Goal: Navigation & Orientation: Find specific page/section

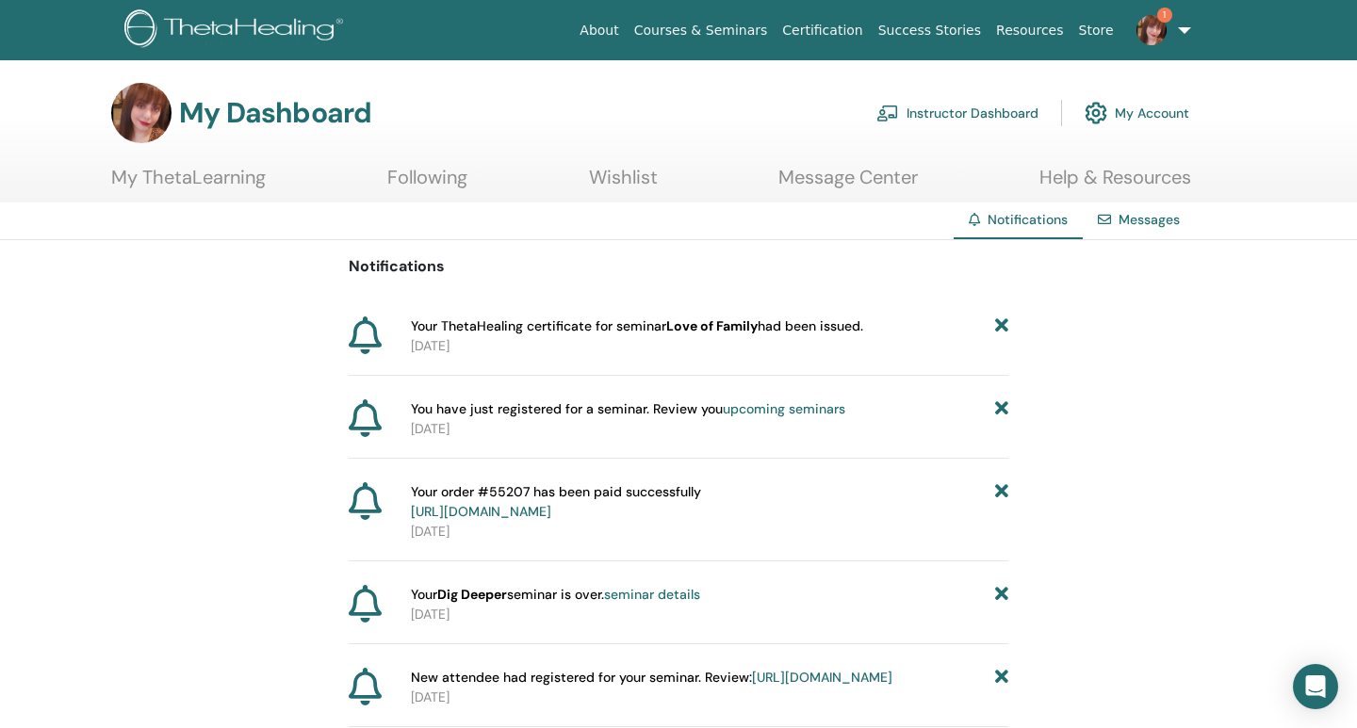
click at [974, 106] on link "Instructor Dashboard" at bounding box center [957, 112] width 162 height 41
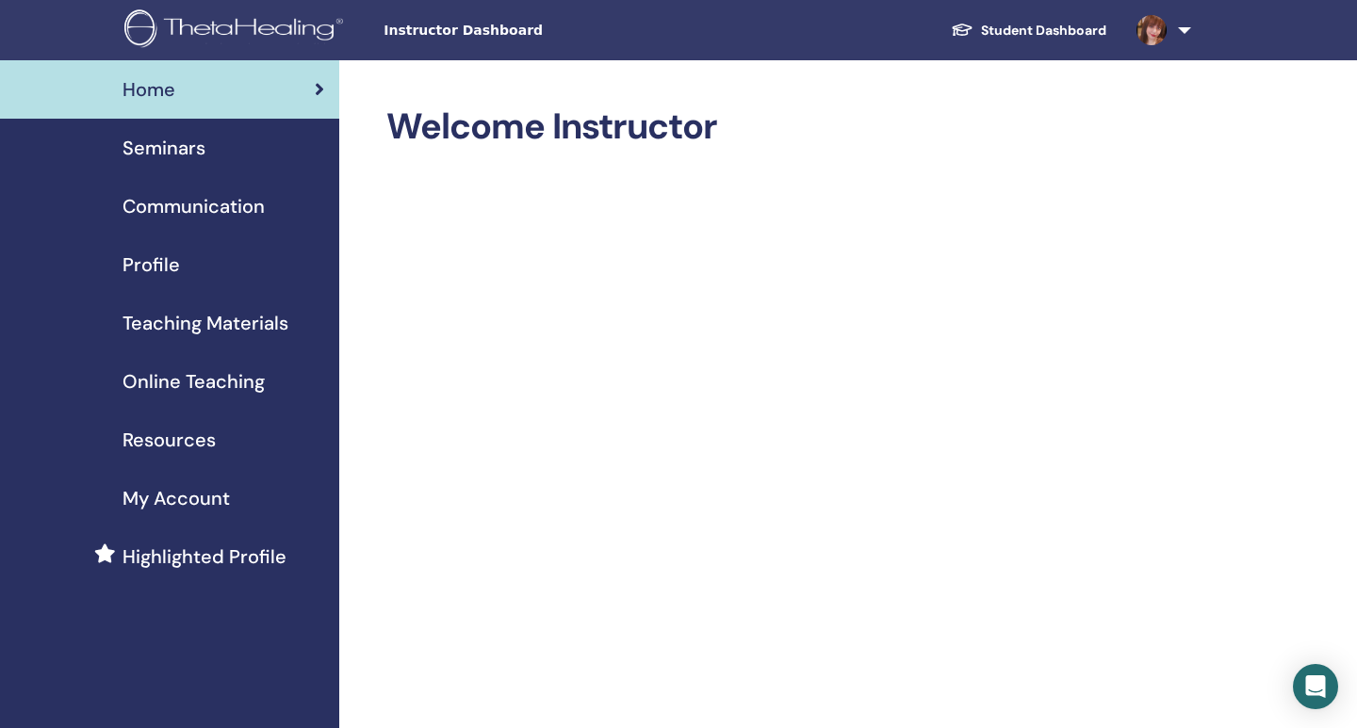
click at [187, 160] on span "Seminars" at bounding box center [164, 148] width 83 height 28
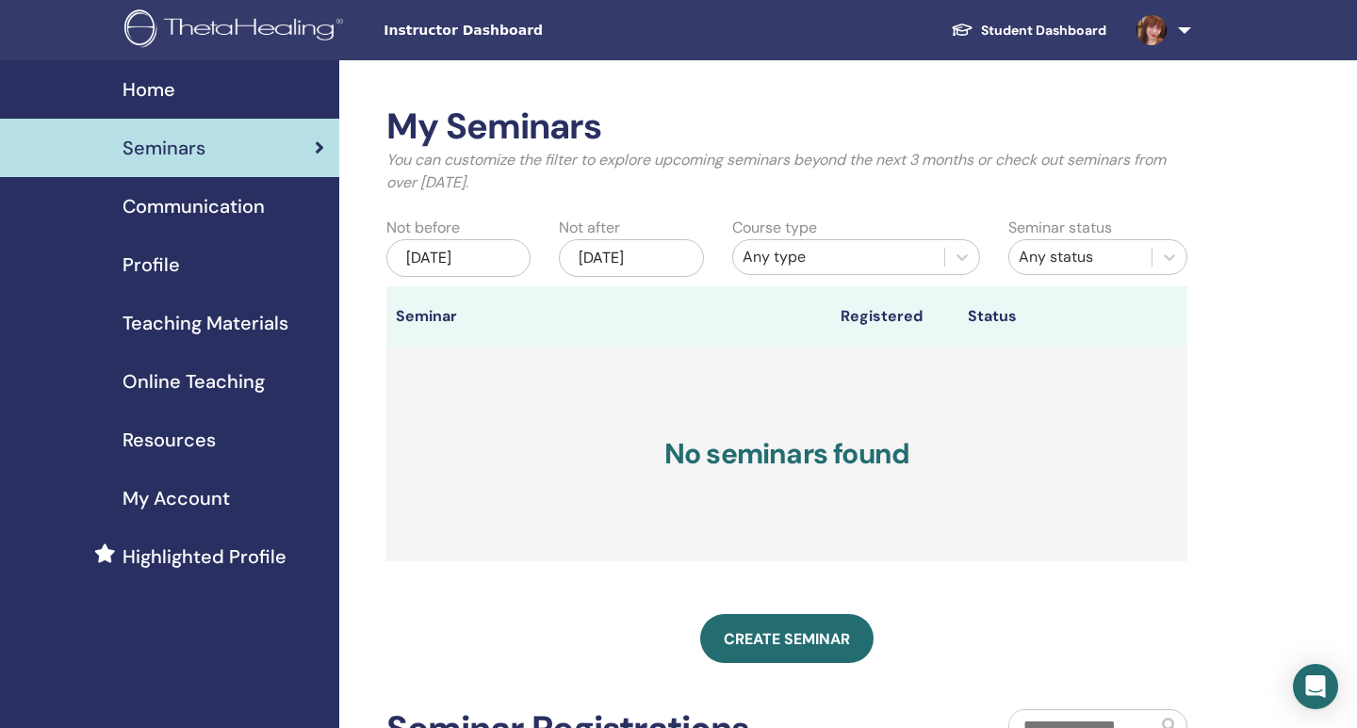
click at [215, 222] on link "Communication" at bounding box center [169, 206] width 339 height 58
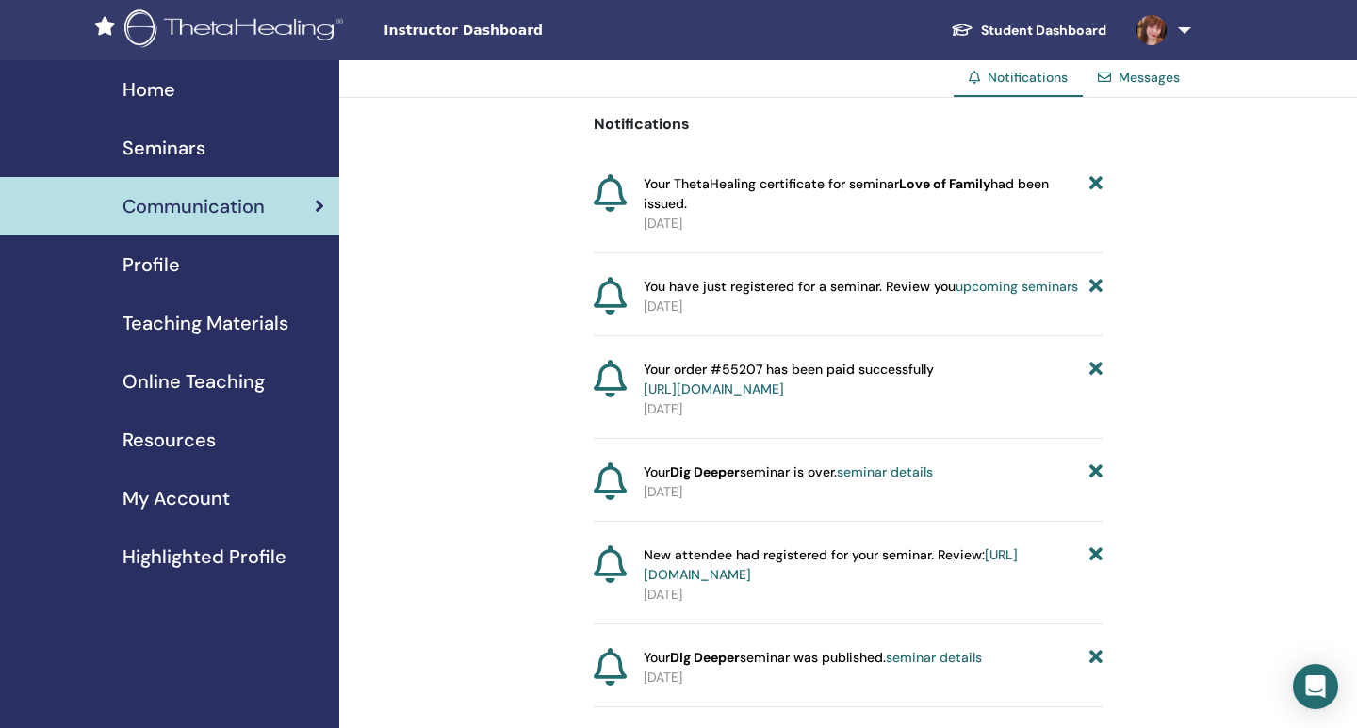
click at [209, 275] on div "Profile" at bounding box center [169, 265] width 309 height 28
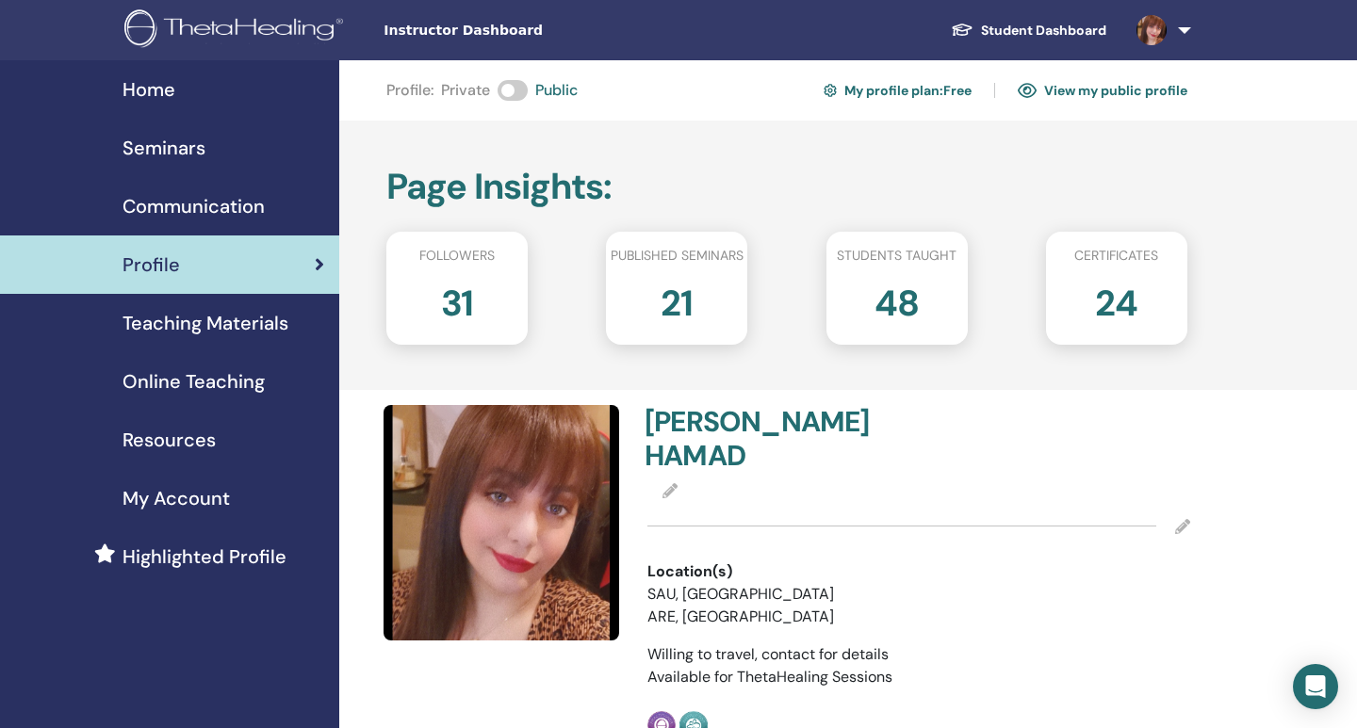
click at [241, 326] on span "Teaching Materials" at bounding box center [206, 323] width 166 height 28
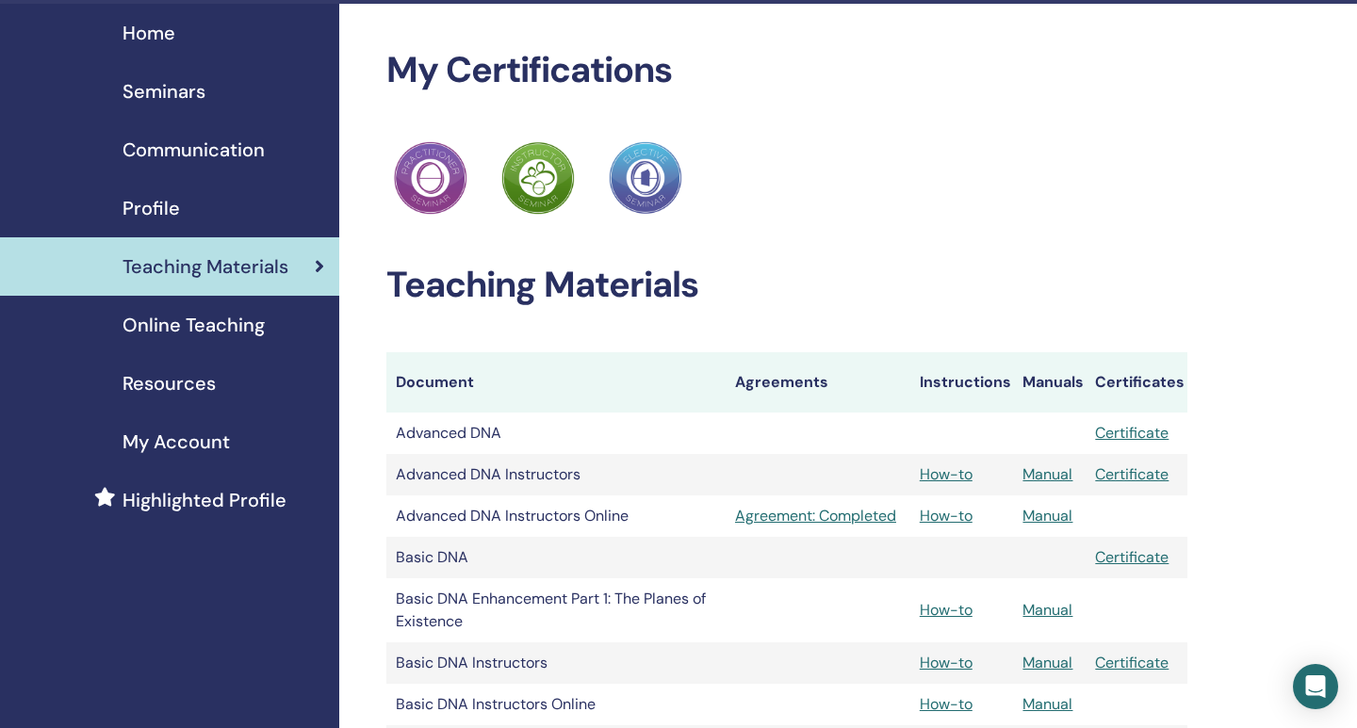
scroll to position [56, 0]
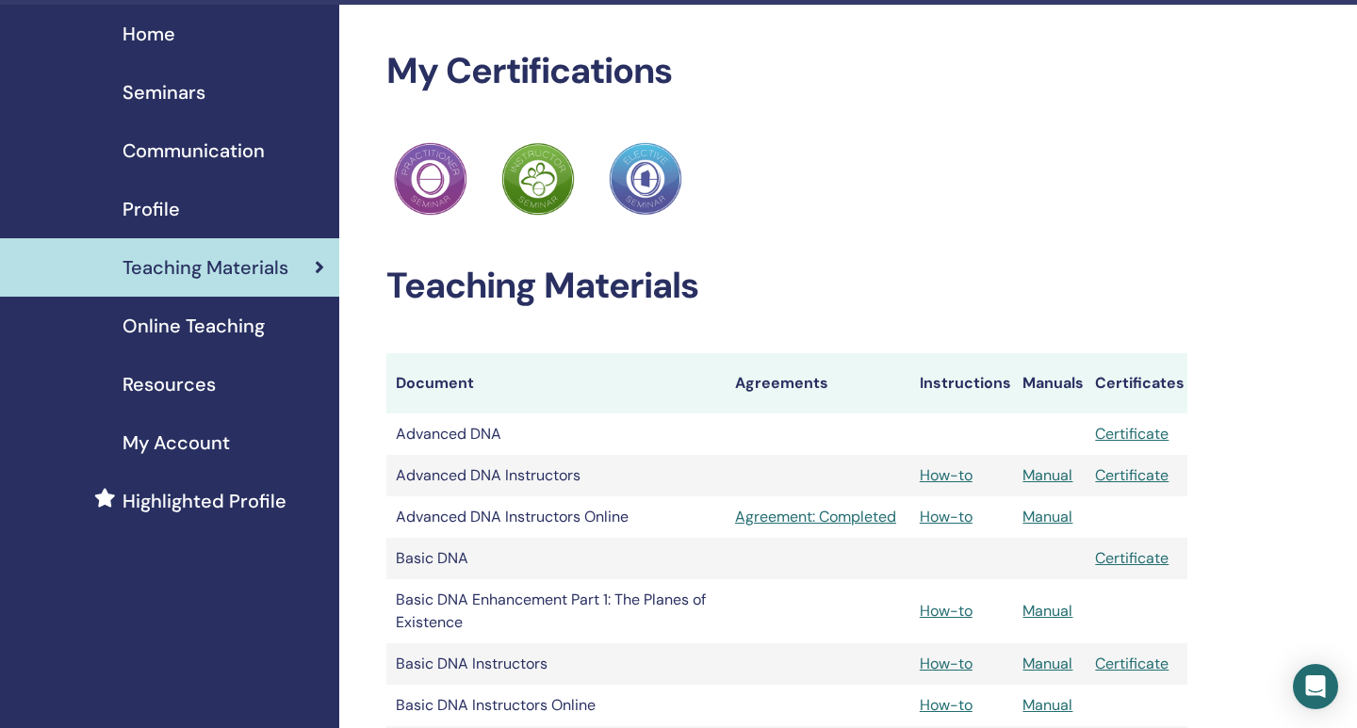
click at [237, 325] on span "Online Teaching" at bounding box center [194, 326] width 142 height 28
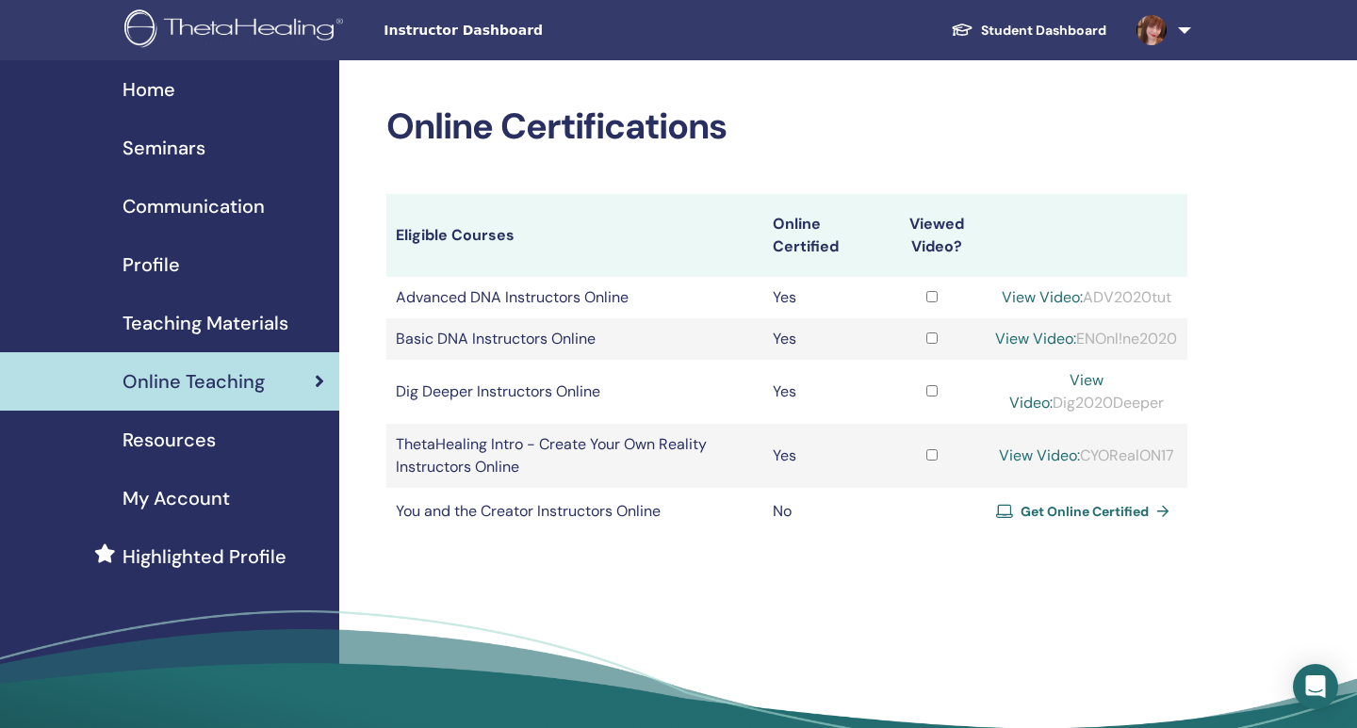
click at [1002, 20] on link "Student Dashboard" at bounding box center [1029, 30] width 186 height 35
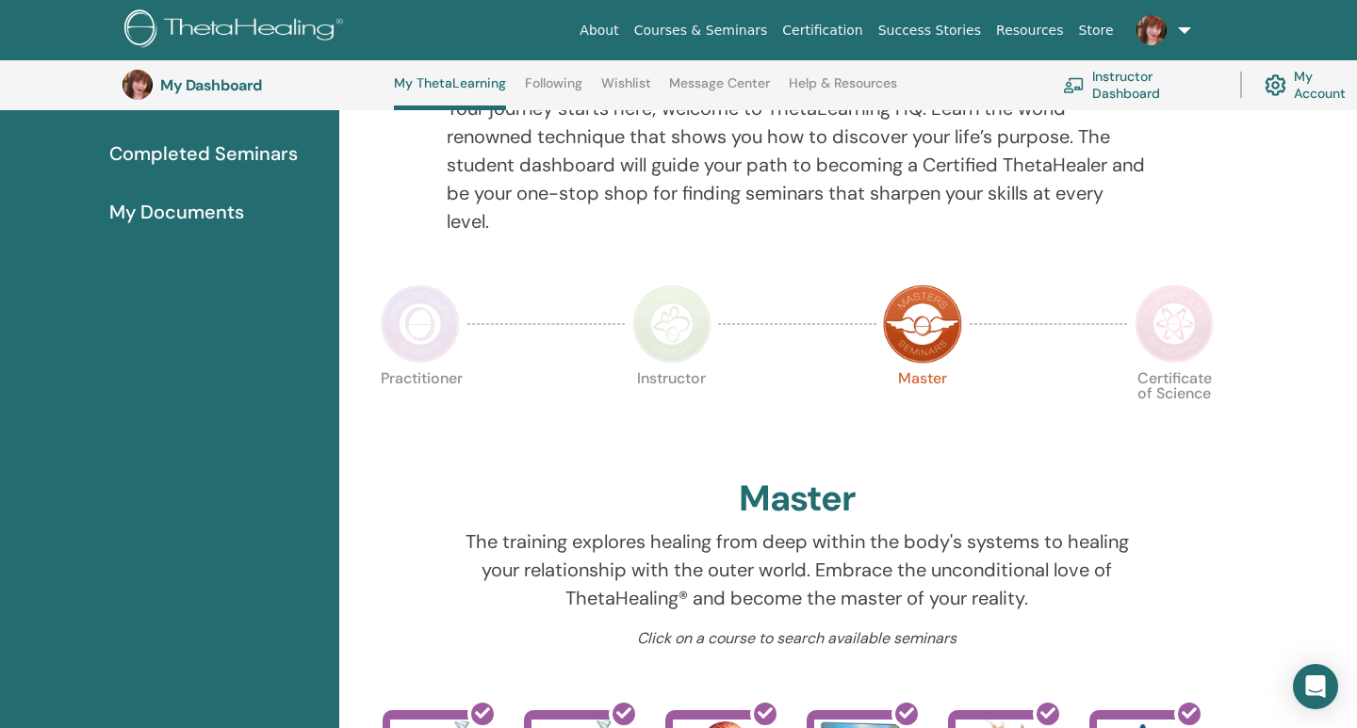
scroll to position [239, 0]
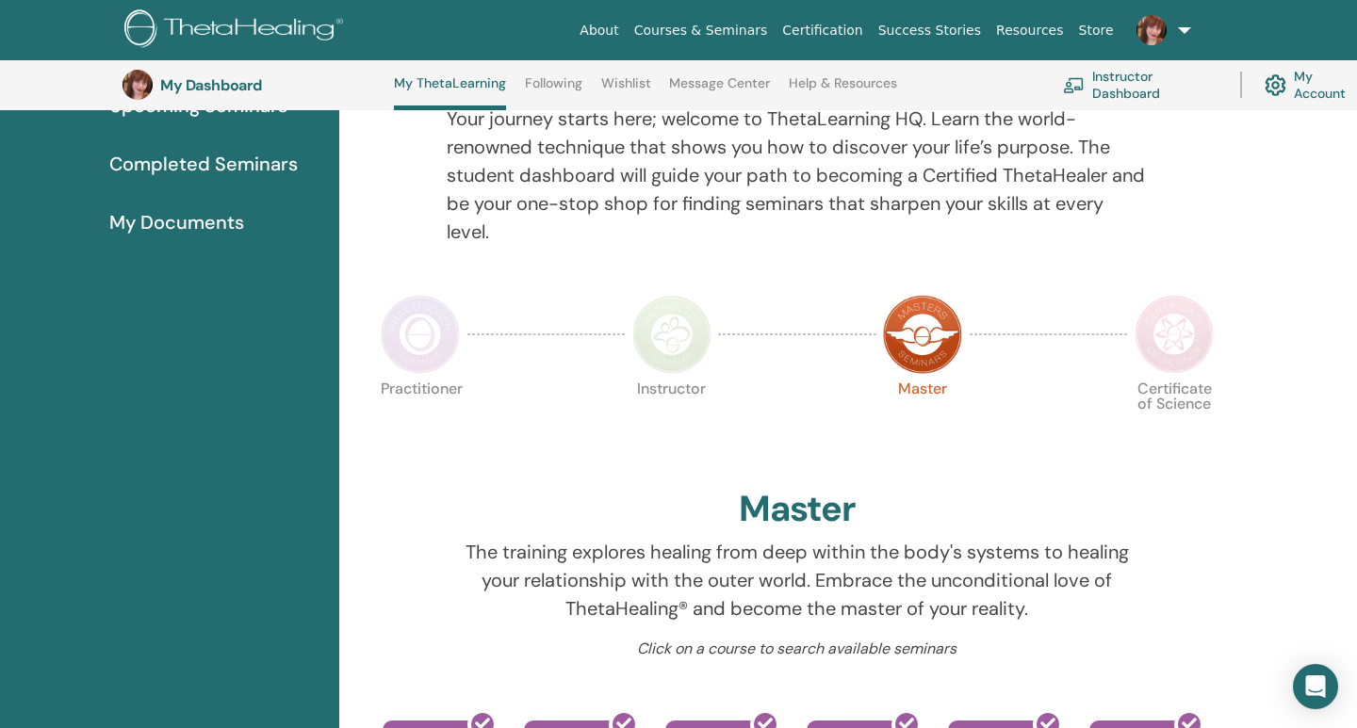
click at [1164, 347] on img at bounding box center [1174, 334] width 79 height 79
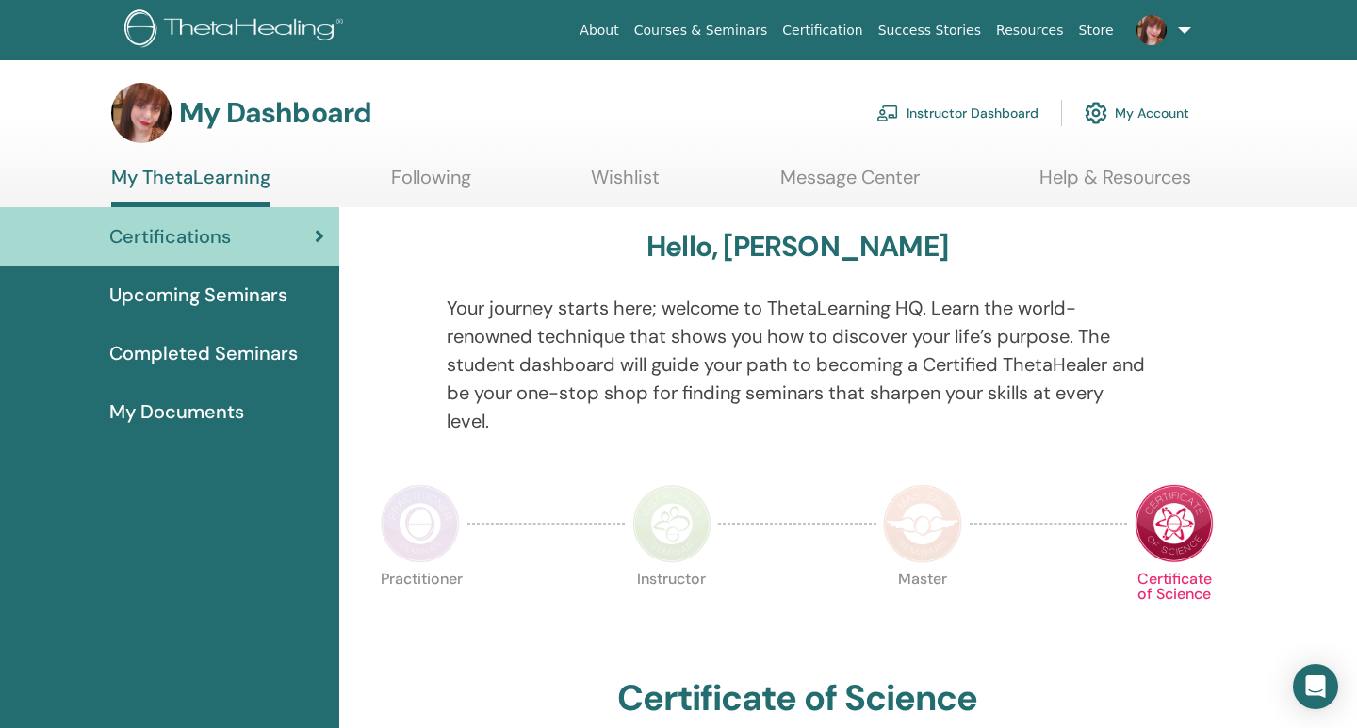
click at [1186, 22] on link at bounding box center [1159, 30] width 77 height 60
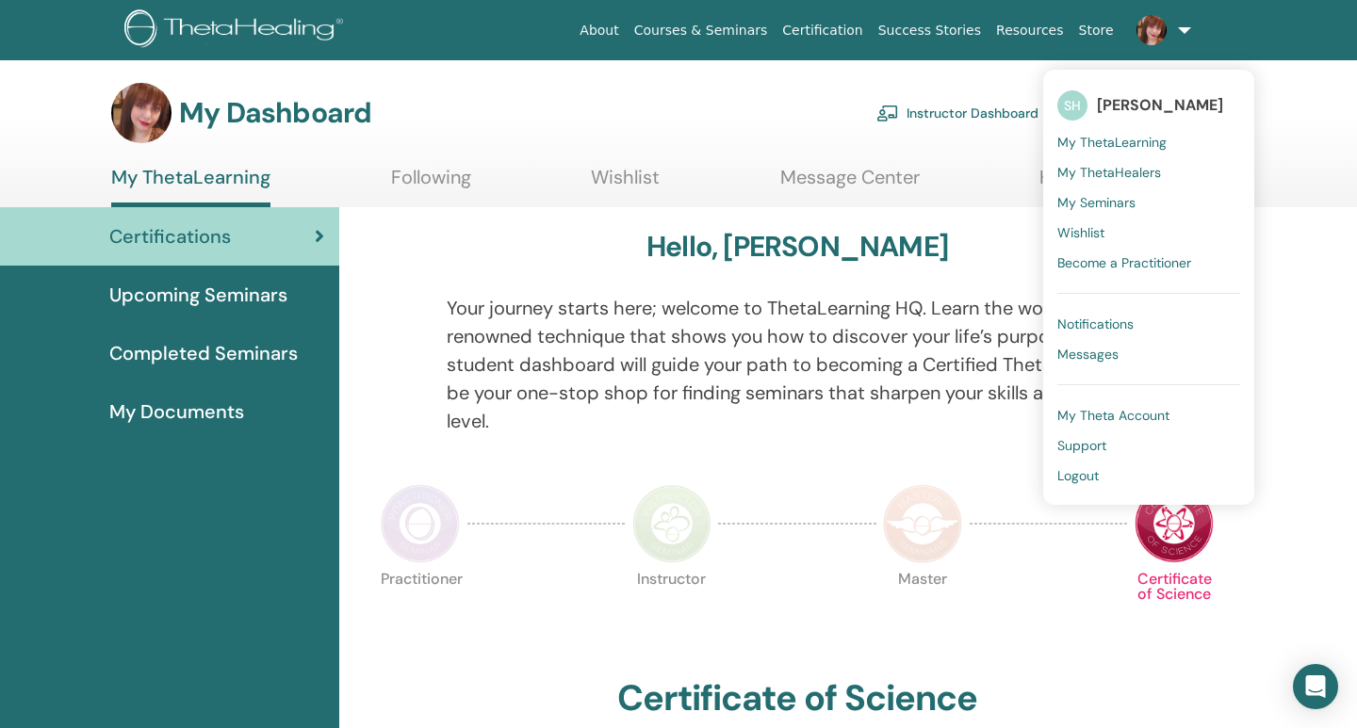
click at [1090, 470] on span "Logout" at bounding box center [1077, 475] width 41 height 17
